Goal: Task Accomplishment & Management: Manage account settings

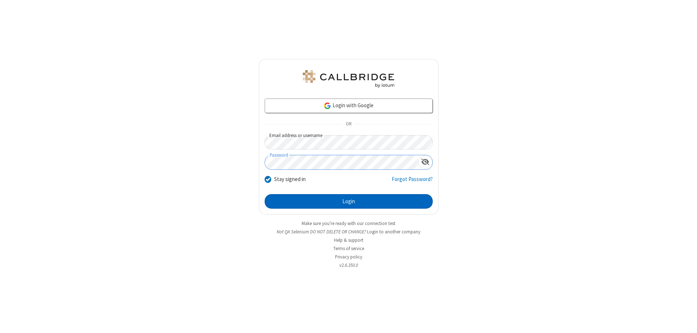
click at [349, 201] on button "Login" at bounding box center [349, 201] width 168 height 15
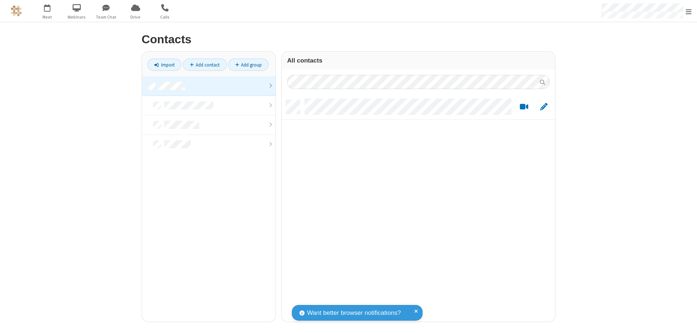
scroll to position [222, 268]
click at [209, 86] on link at bounding box center [209, 86] width 134 height 20
click at [205, 65] on link "Add contact" at bounding box center [205, 64] width 44 height 12
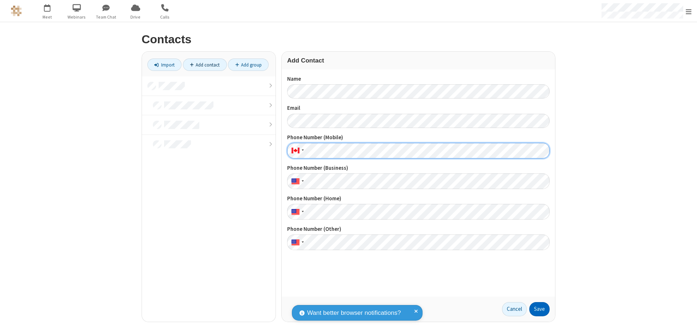
click at [540, 309] on button "Save" at bounding box center [540, 309] width 20 height 15
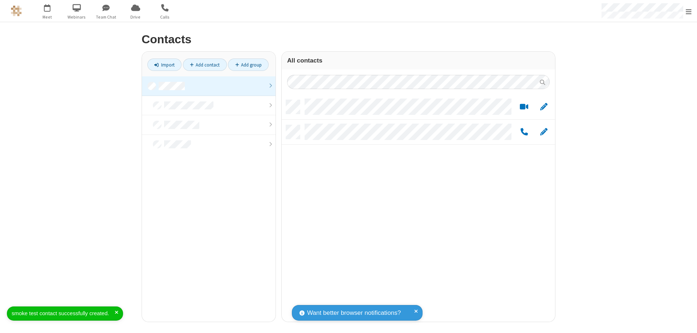
scroll to position [222, 268]
